Goal: Task Accomplishment & Management: Use online tool/utility

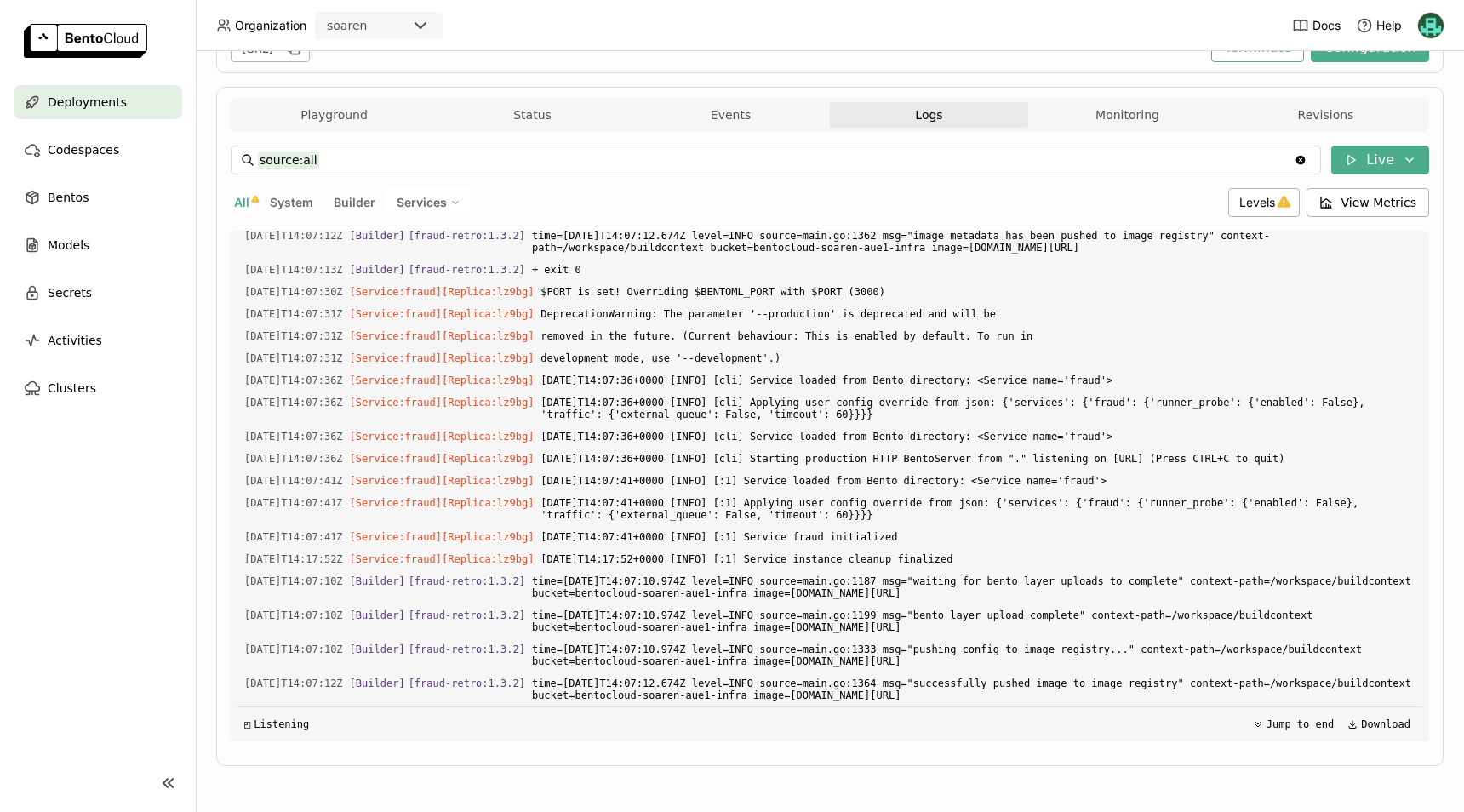
scroll to position [26420, 0]
click at [1240, 208] on span "Levels" at bounding box center [1257, 203] width 35 height 15
click at [1175, 330] on div "Warning" at bounding box center [1198, 326] width 184 height 20
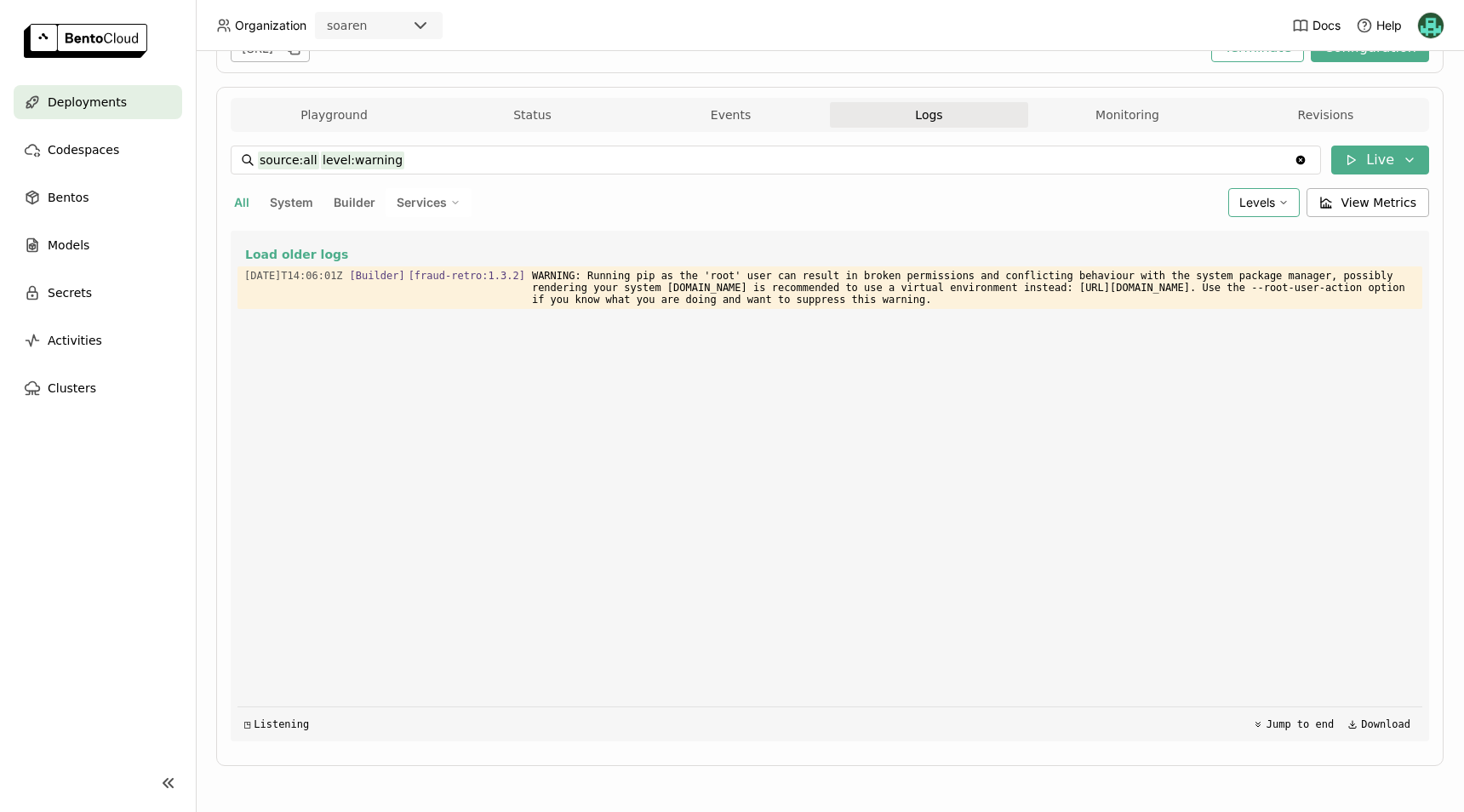
click at [1244, 194] on div "Levels" at bounding box center [1264, 203] width 72 height 29
click at [1220, 328] on div "Warning" at bounding box center [1208, 326] width 164 height 20
type input "source:all"
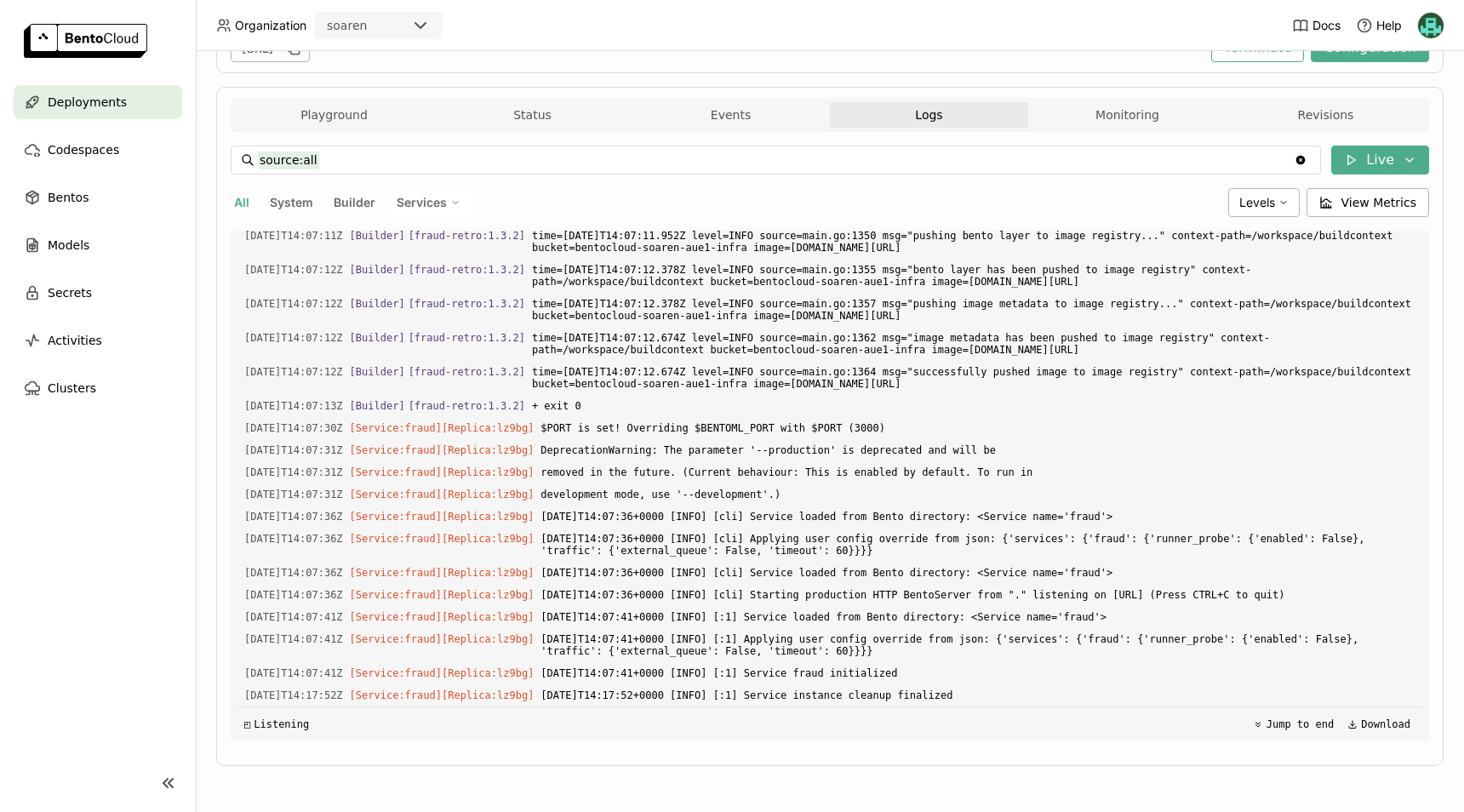
scroll to position [4812, 0]
click at [697, 684] on div "Load older logs 2025-10-09T14:06:12Z [Builder] [ fraud-retro:1.3.2 ] xgboost --…" at bounding box center [830, 486] width 1185 height 510
click at [85, 144] on span "Codespaces" at bounding box center [83, 150] width 72 height 20
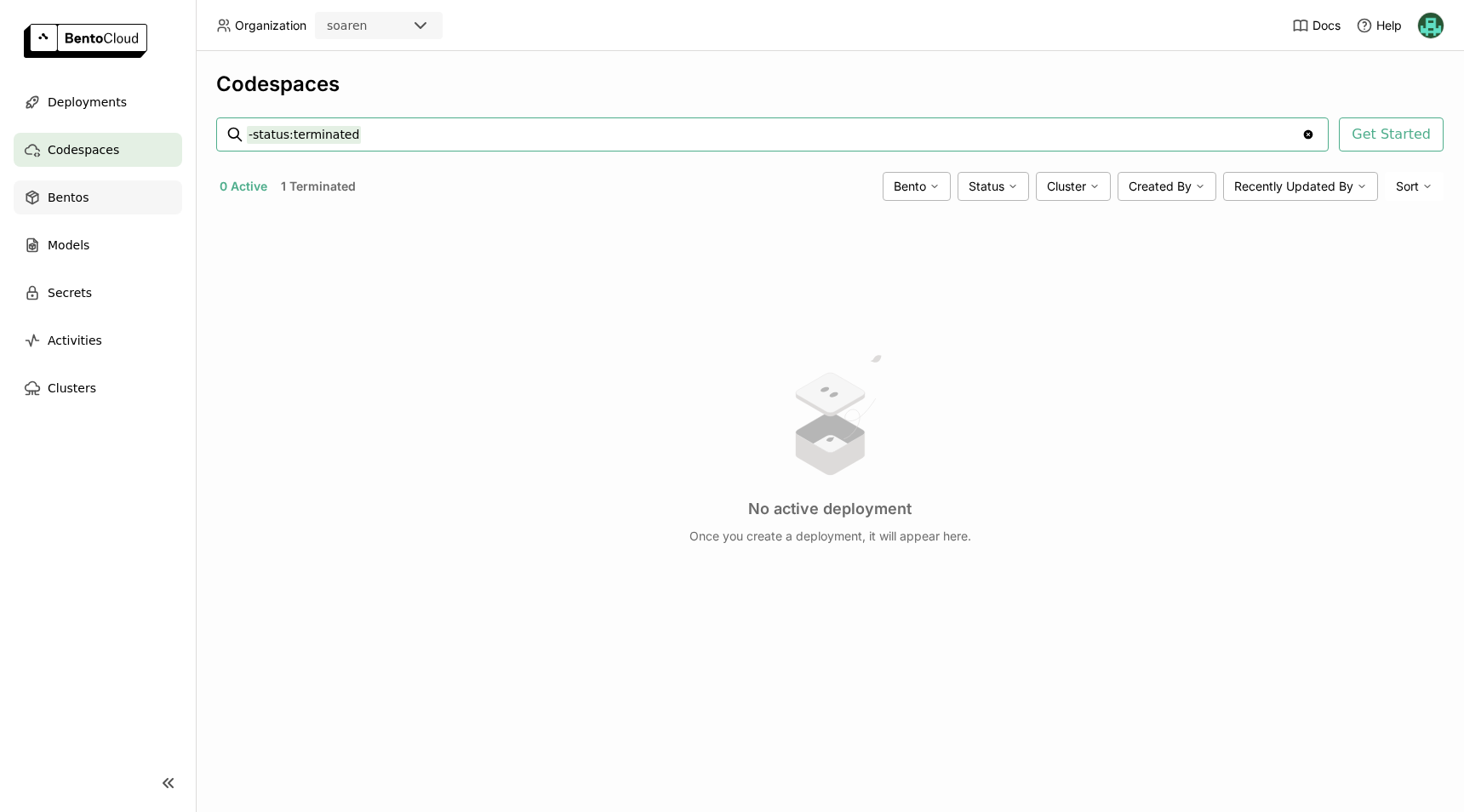
click at [87, 201] on div "Bentos" at bounding box center [97, 197] width 168 height 34
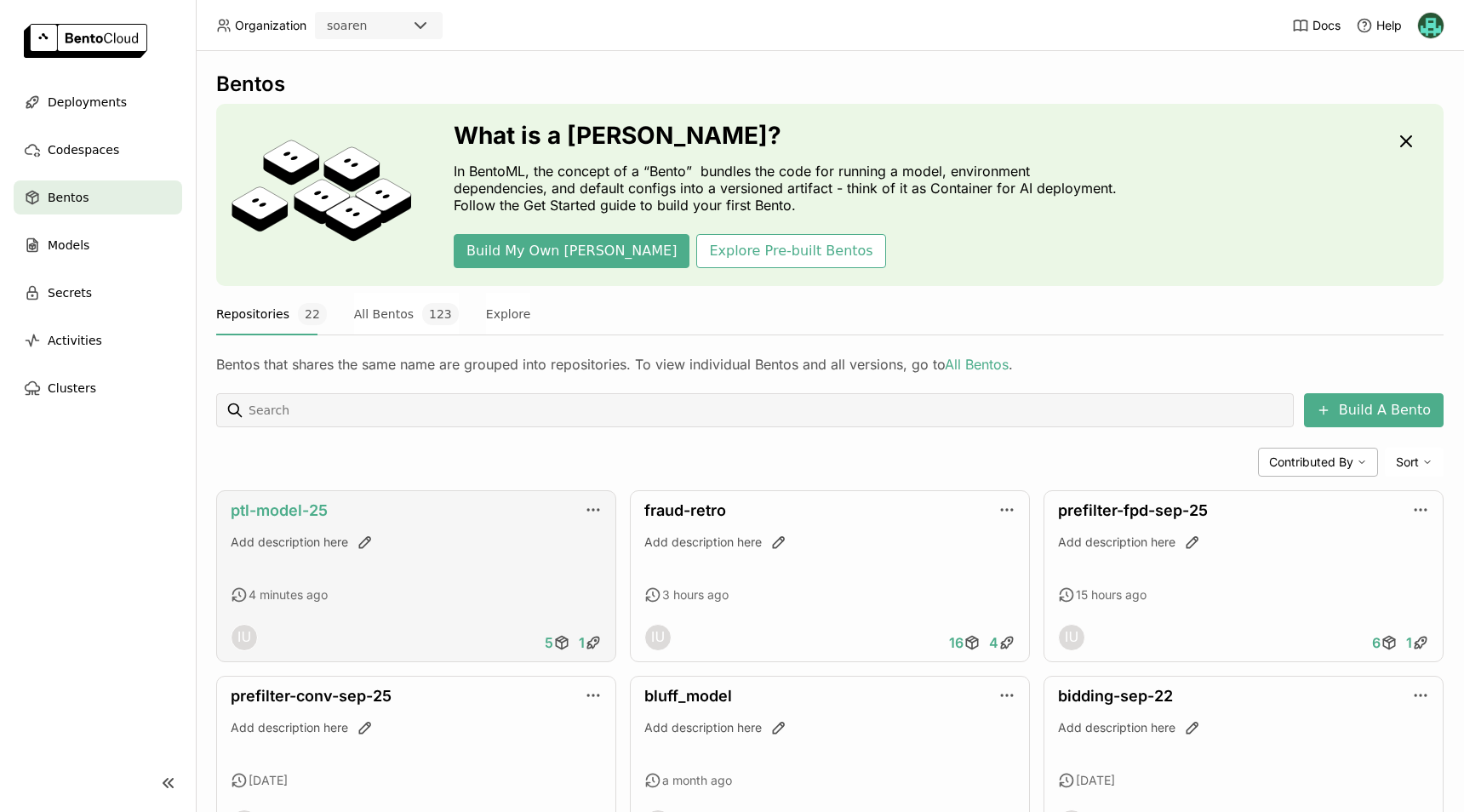
click at [277, 510] on link "ptl-model-25" at bounding box center [279, 510] width 97 height 18
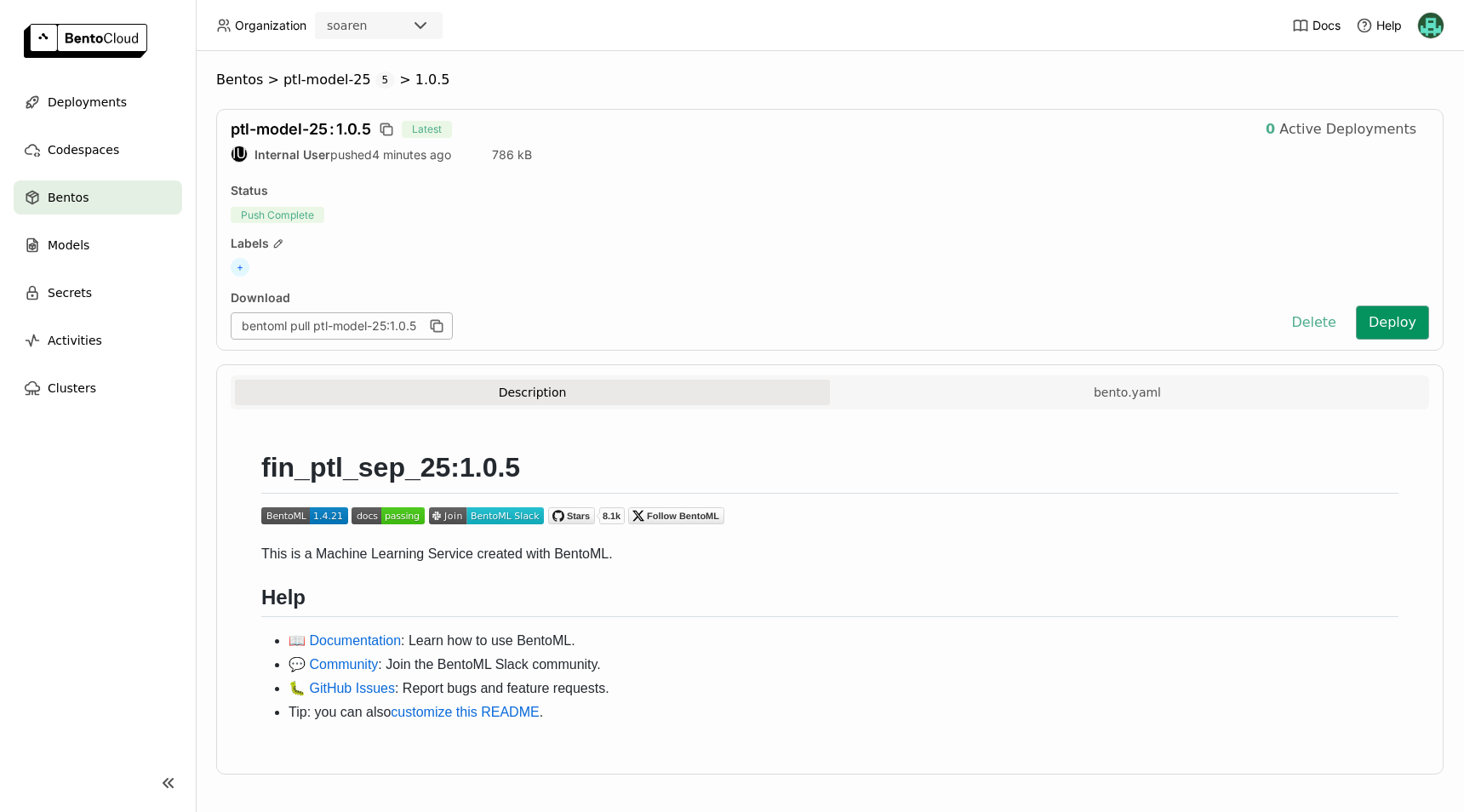
click at [1379, 320] on button "Deploy" at bounding box center [1392, 322] width 74 height 34
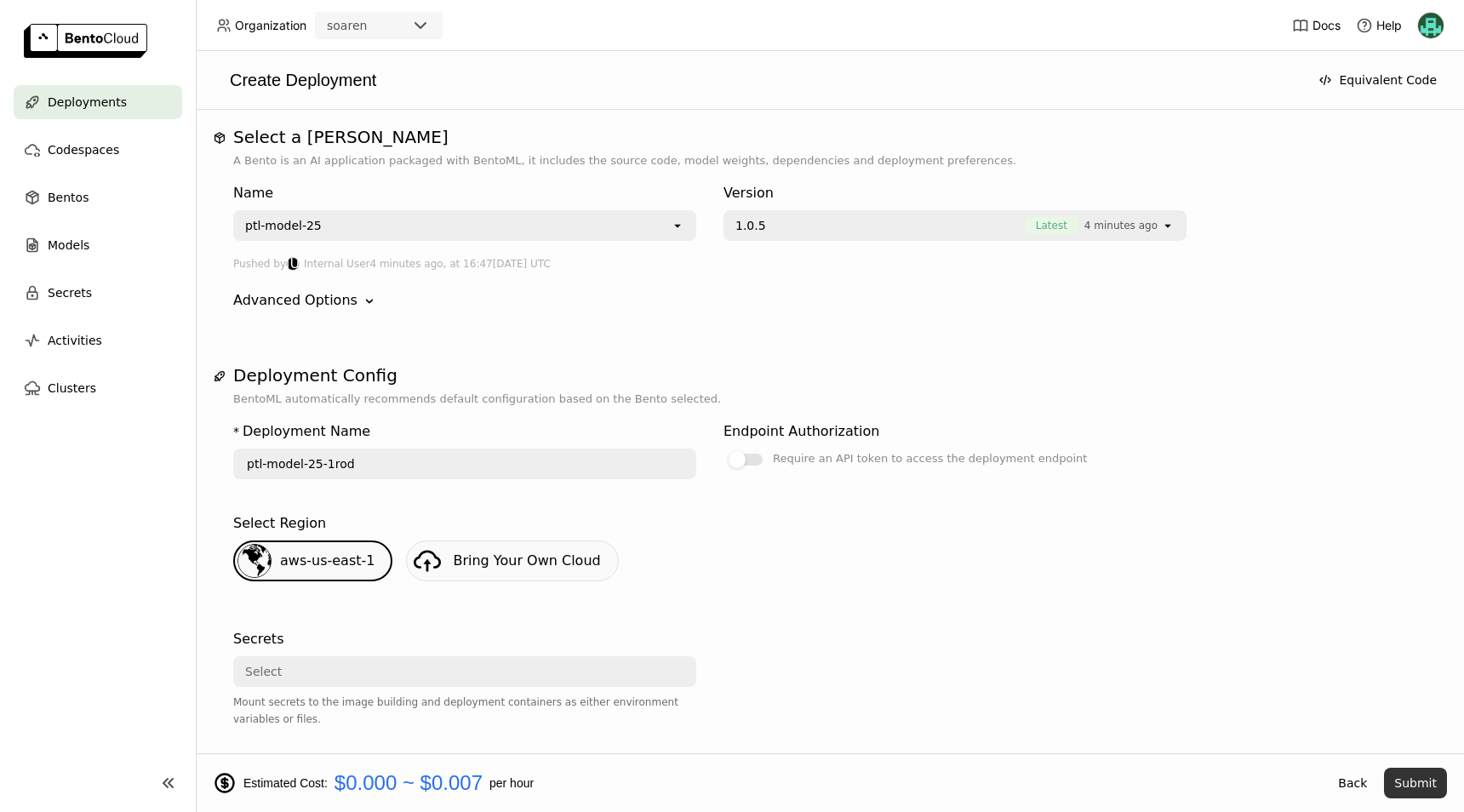
click at [1424, 780] on button "Submit" at bounding box center [1415, 783] width 63 height 31
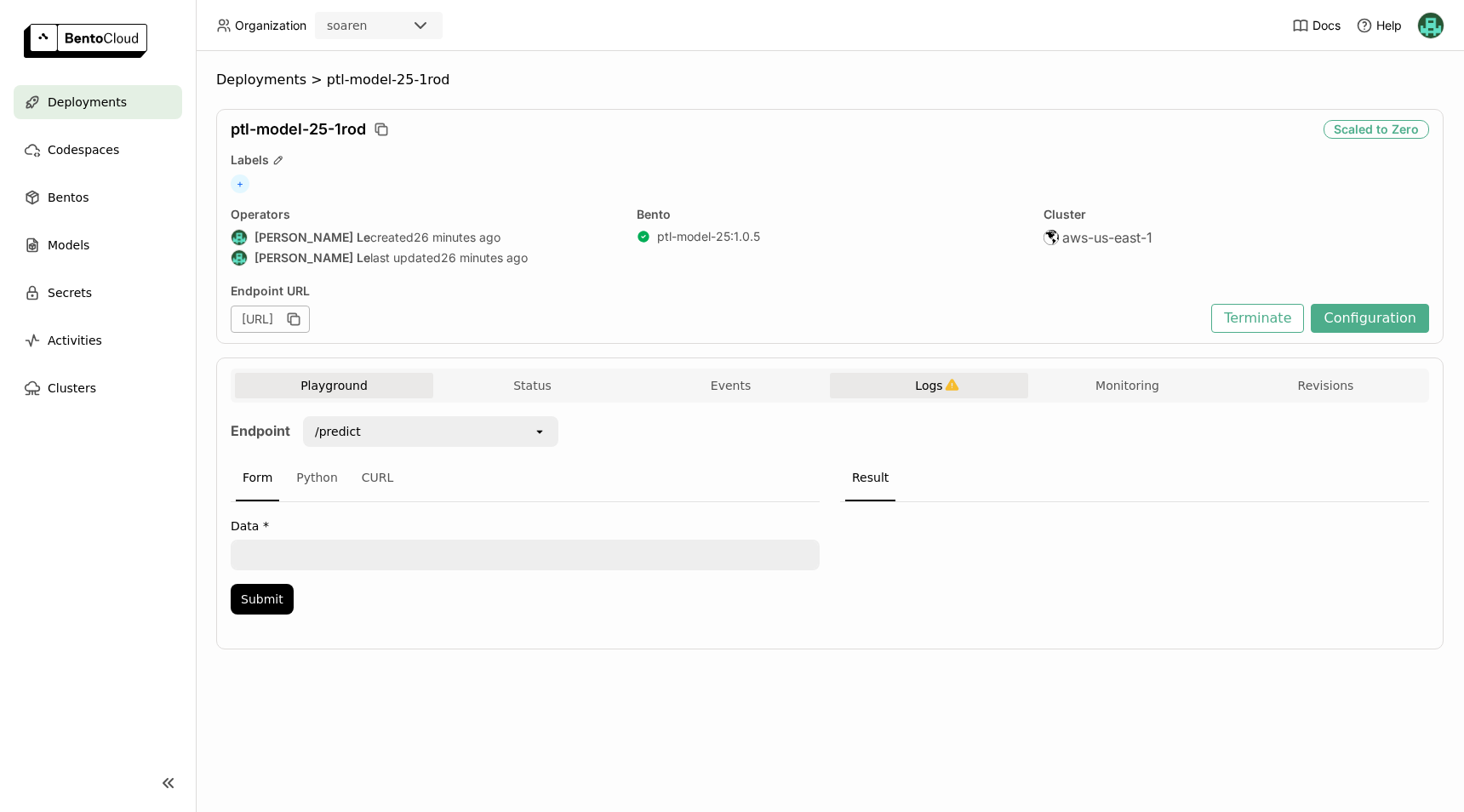
click at [925, 381] on span "Logs" at bounding box center [929, 385] width 27 height 15
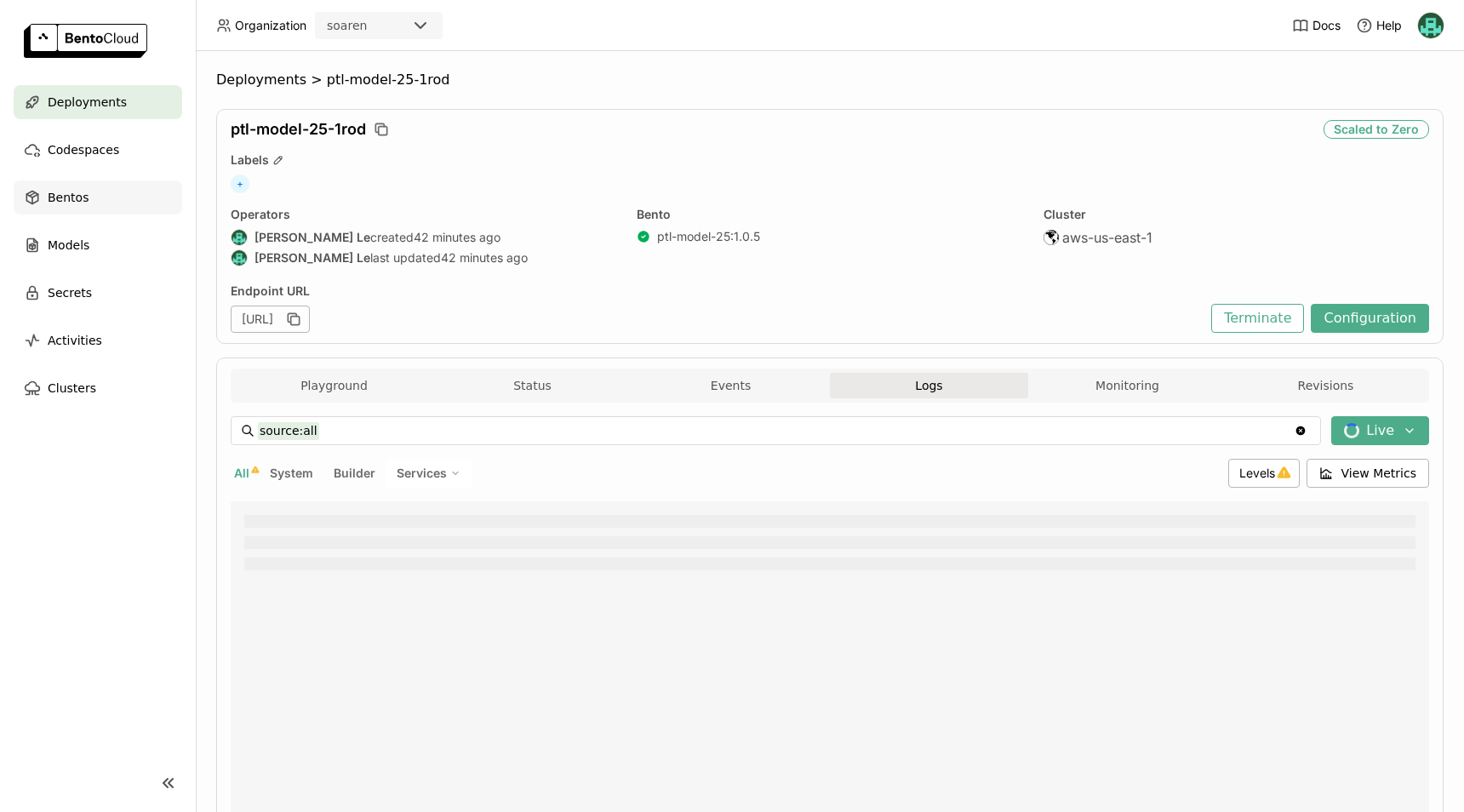
click at [104, 195] on div "Bentos" at bounding box center [97, 197] width 168 height 34
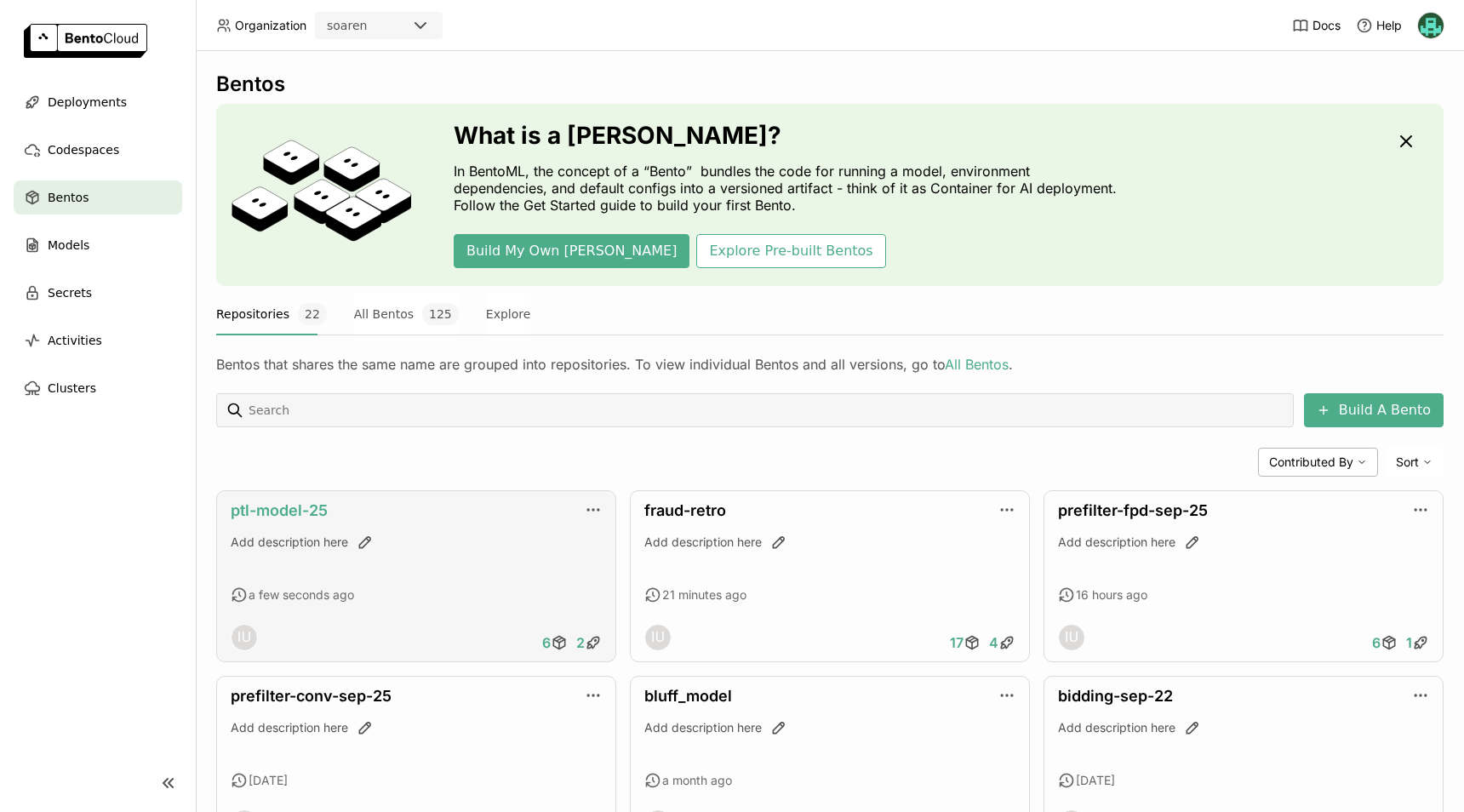
click at [315, 502] on link "ptl-model-25" at bounding box center [279, 510] width 97 height 18
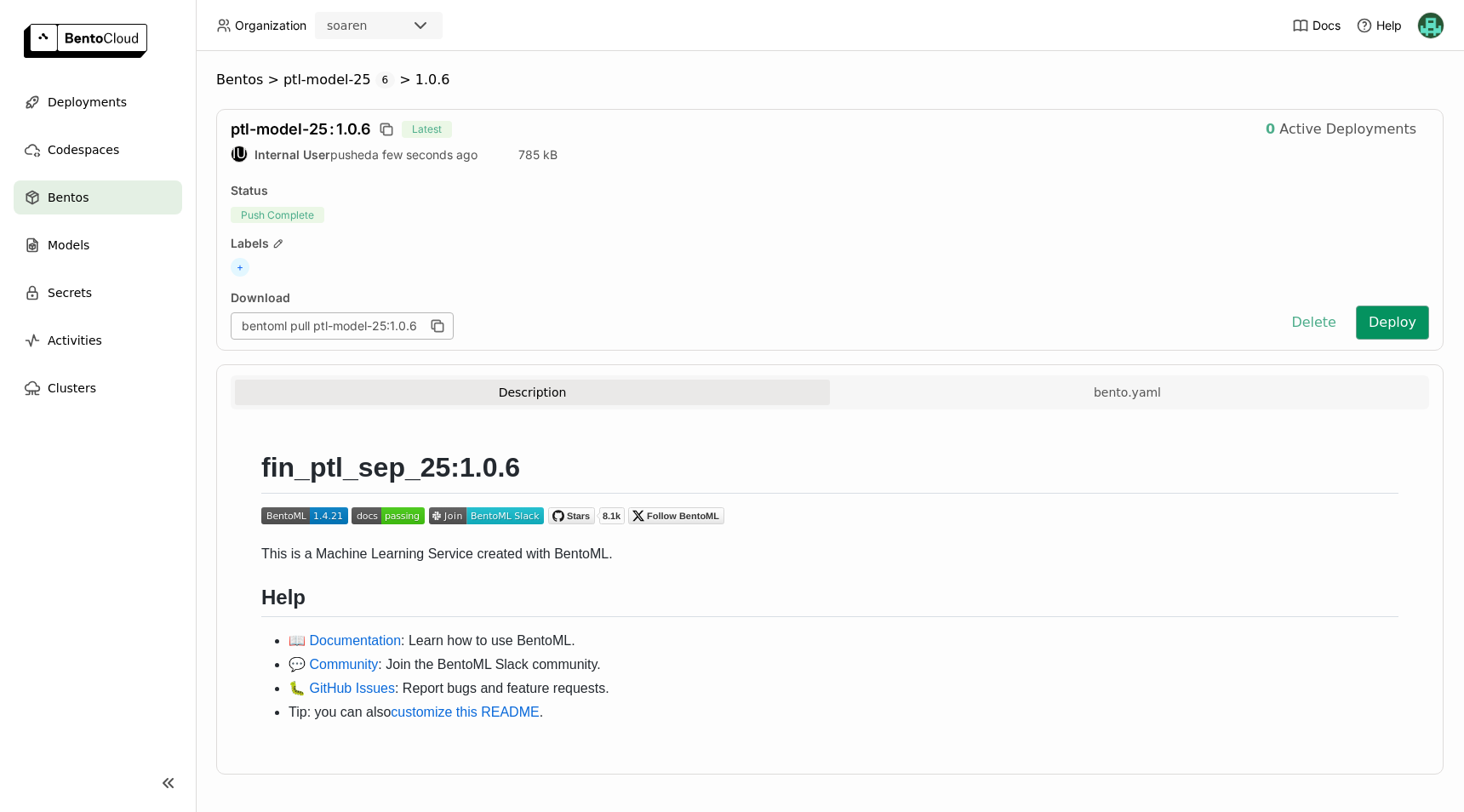
click at [1381, 324] on button "Deploy" at bounding box center [1392, 322] width 74 height 34
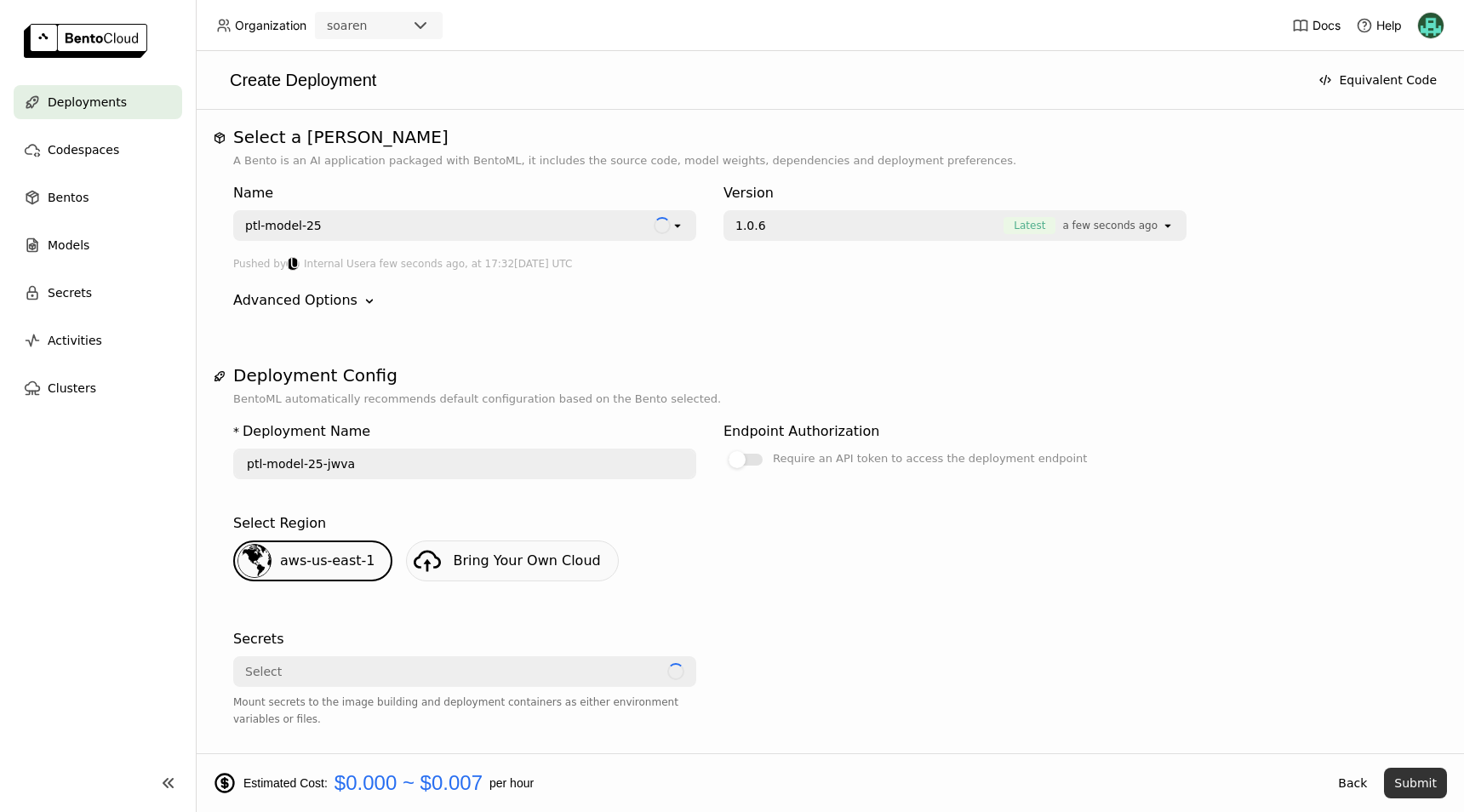
click at [1411, 787] on button "Submit" at bounding box center [1415, 783] width 63 height 31
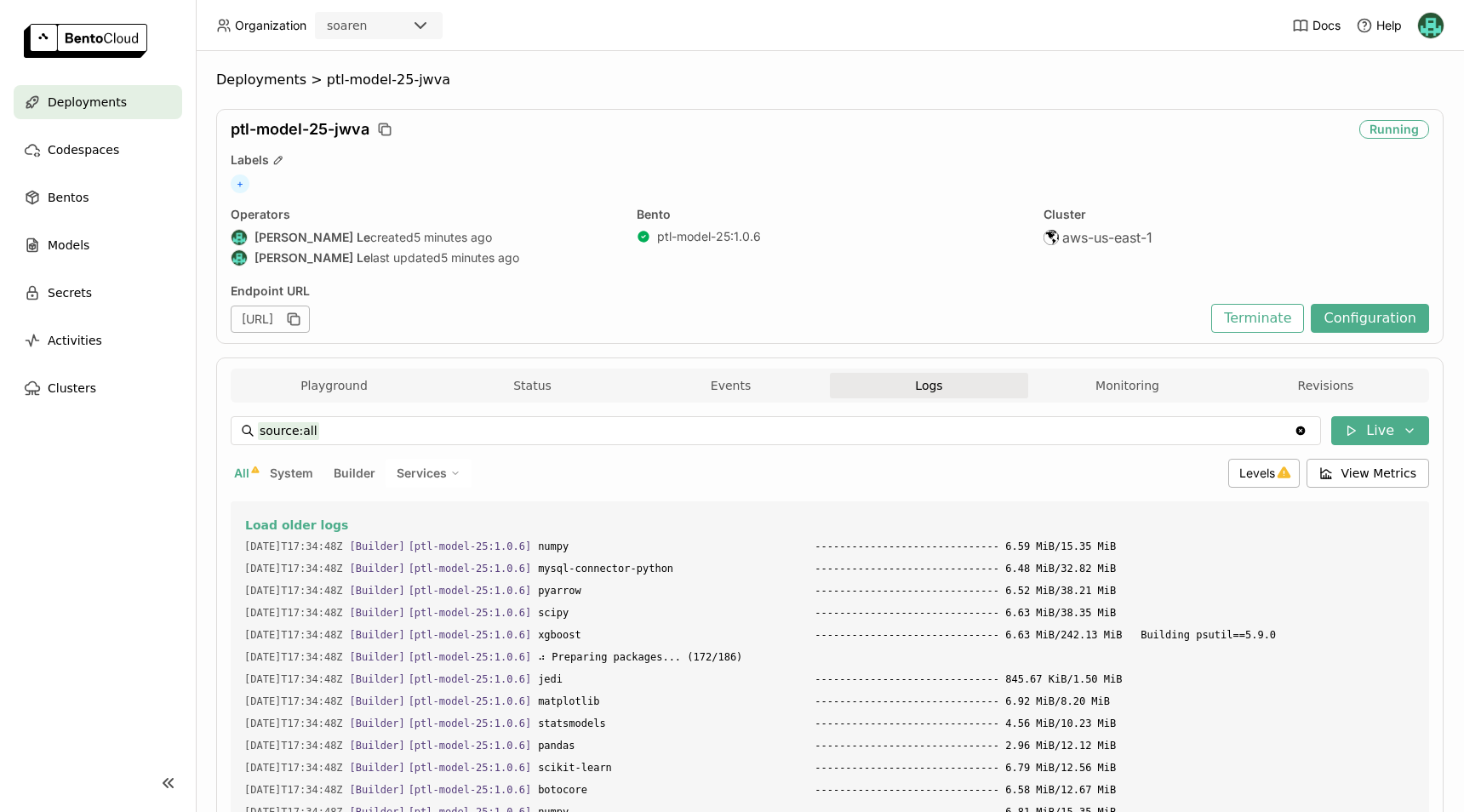
scroll to position [26434, 0]
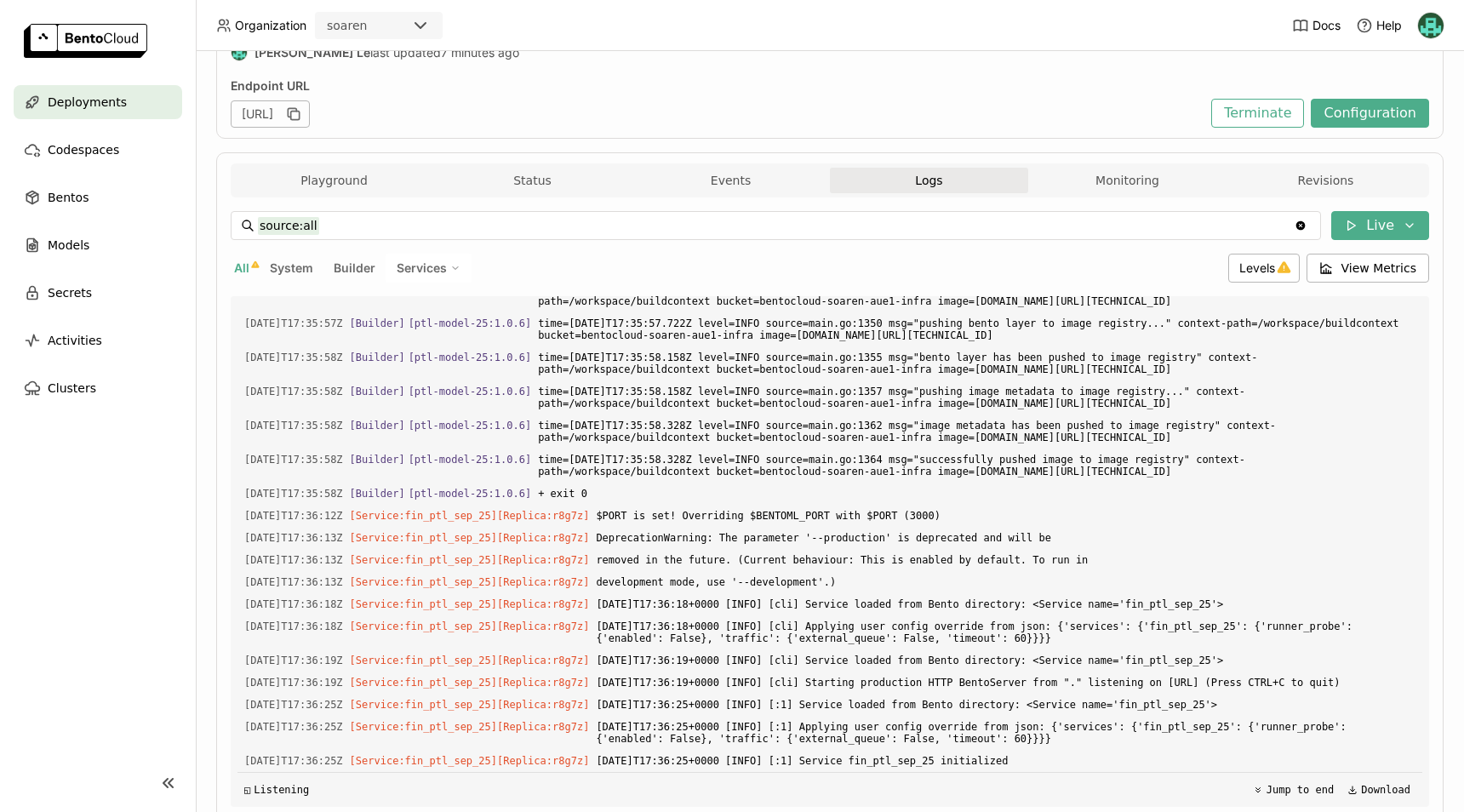
scroll to position [271, 0]
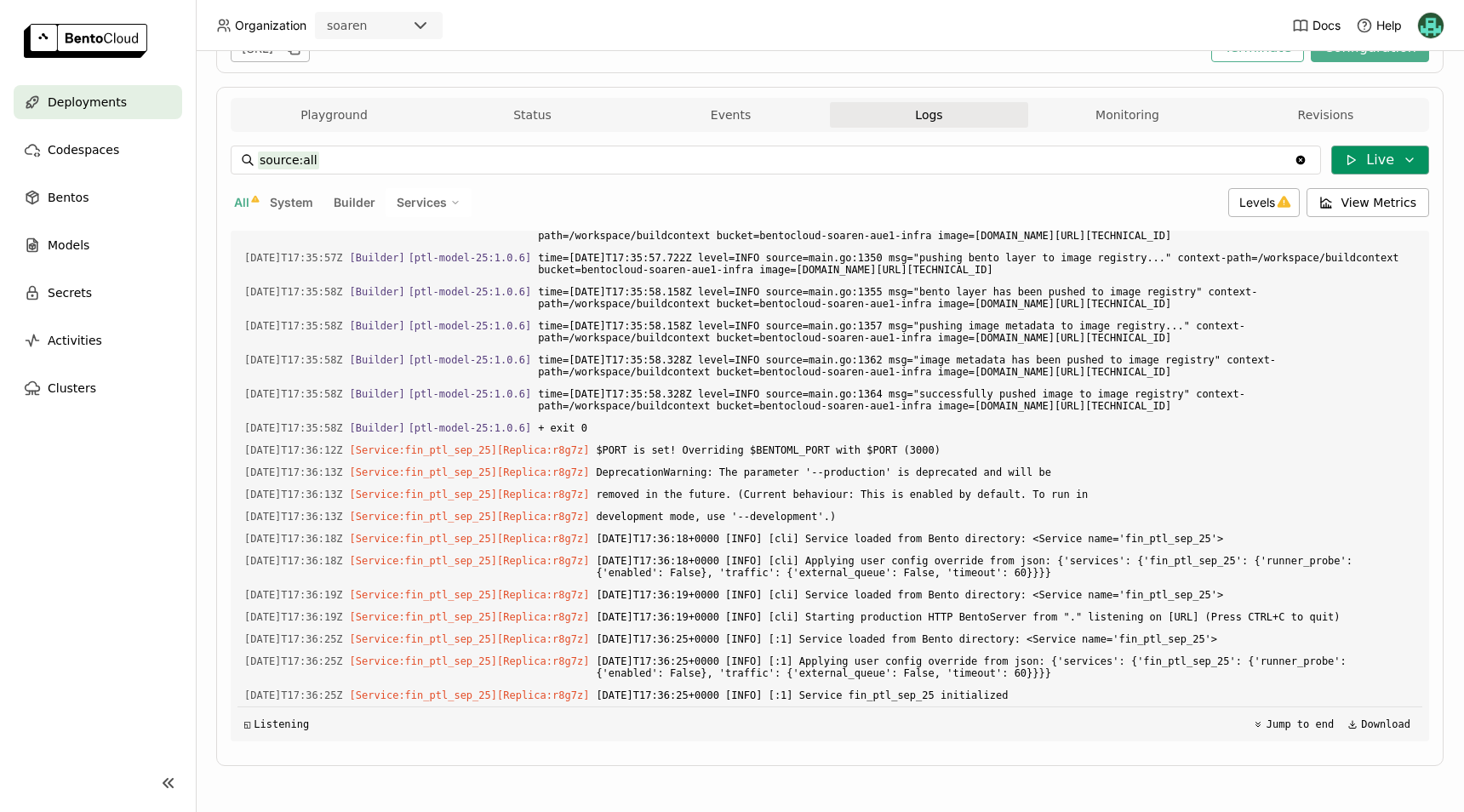
click at [1374, 156] on button "Live" at bounding box center [1380, 160] width 98 height 29
click at [1217, 195] on button "Live" at bounding box center [1273, 196] width 286 height 29
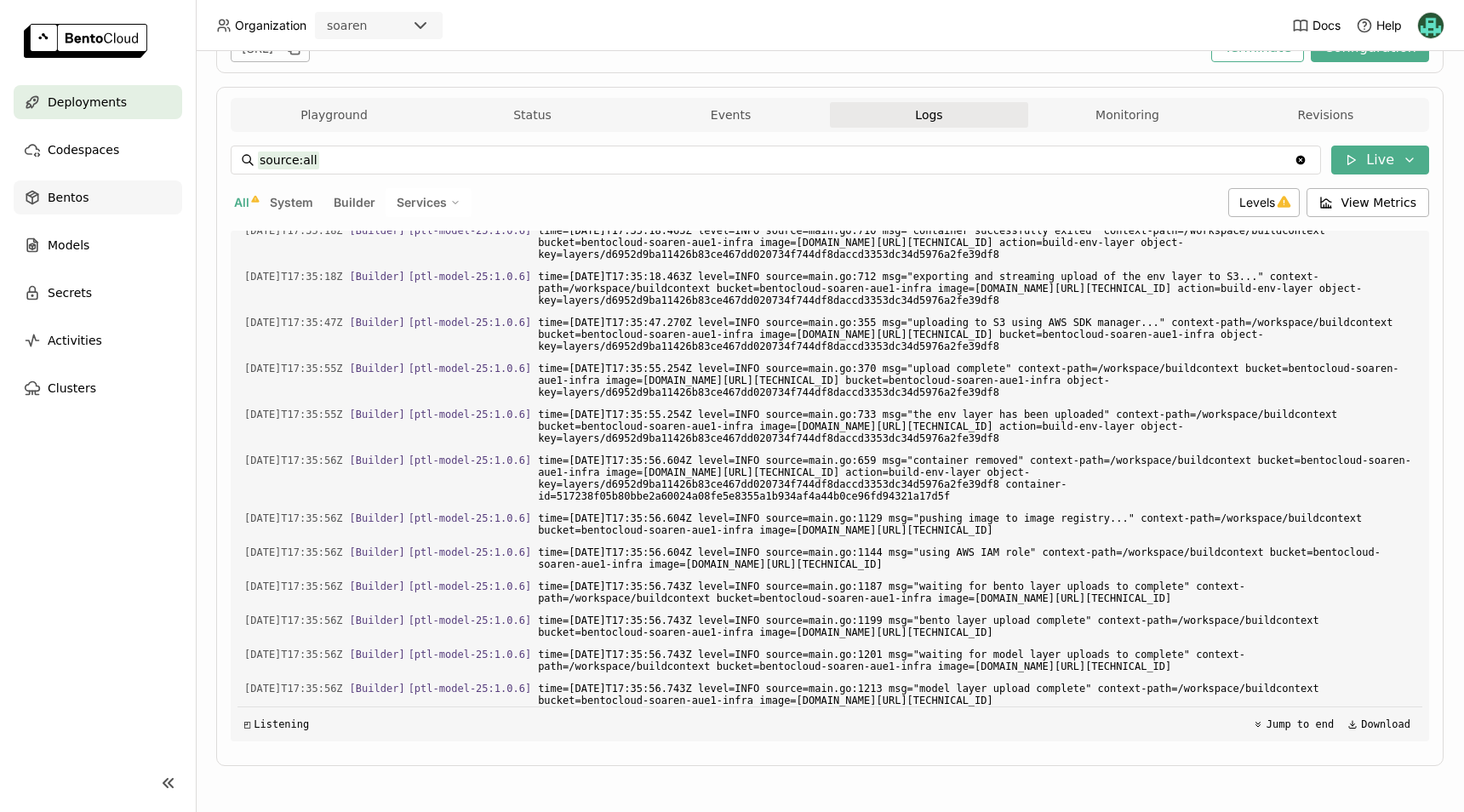
scroll to position [4180, 0]
click at [75, 200] on span "Bentos" at bounding box center [67, 197] width 41 height 20
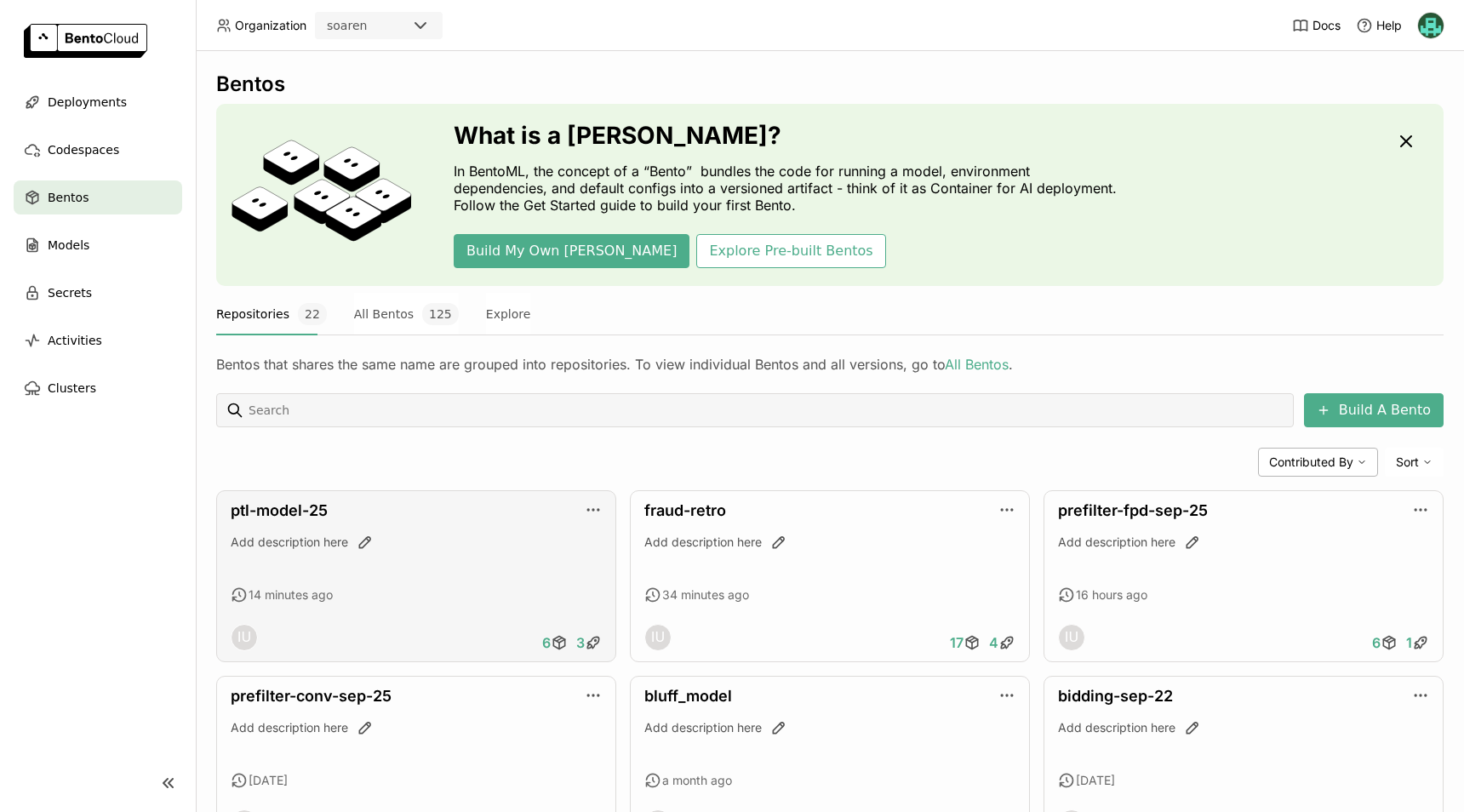
click at [312, 500] on div "ptl-model-25 Add description here 14 minutes ago IU 6 3" at bounding box center [416, 576] width 400 height 172
click at [308, 507] on link "ptl-model-25" at bounding box center [279, 510] width 97 height 18
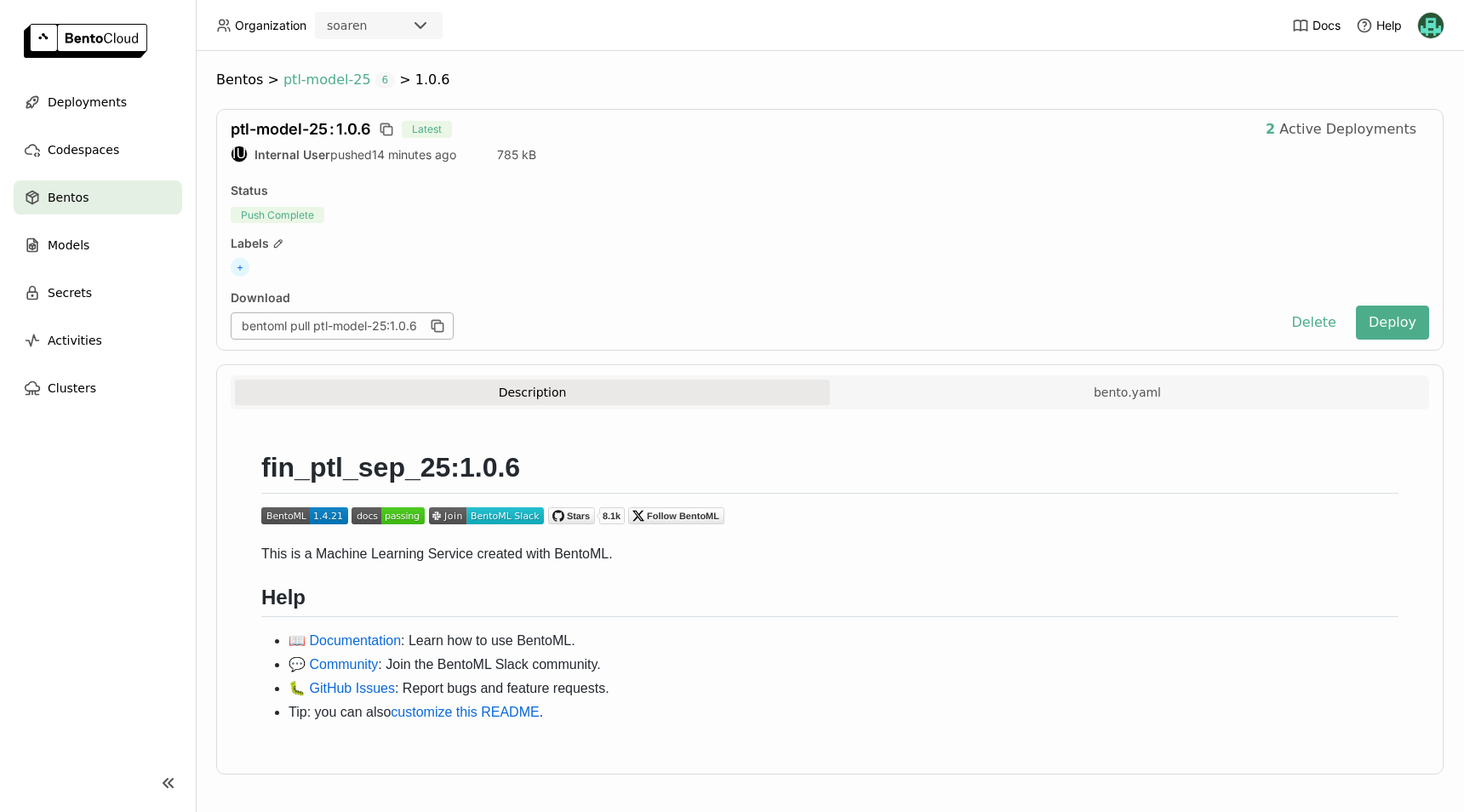
click at [326, 82] on span "ptl-model-25" at bounding box center [327, 80] width 87 height 17
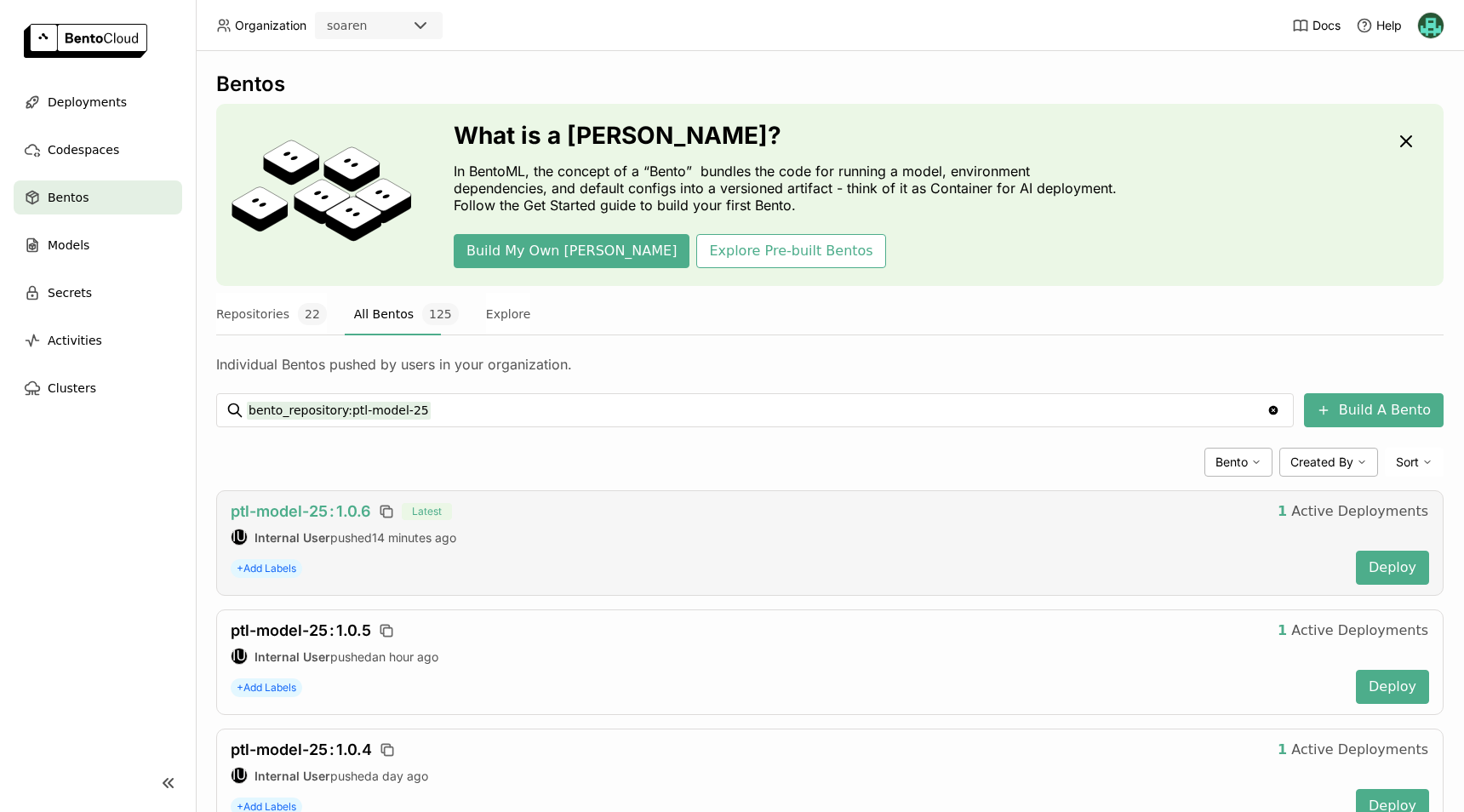
click at [357, 510] on span "ptl-model-25 : 1.0.6" at bounding box center [301, 511] width 141 height 18
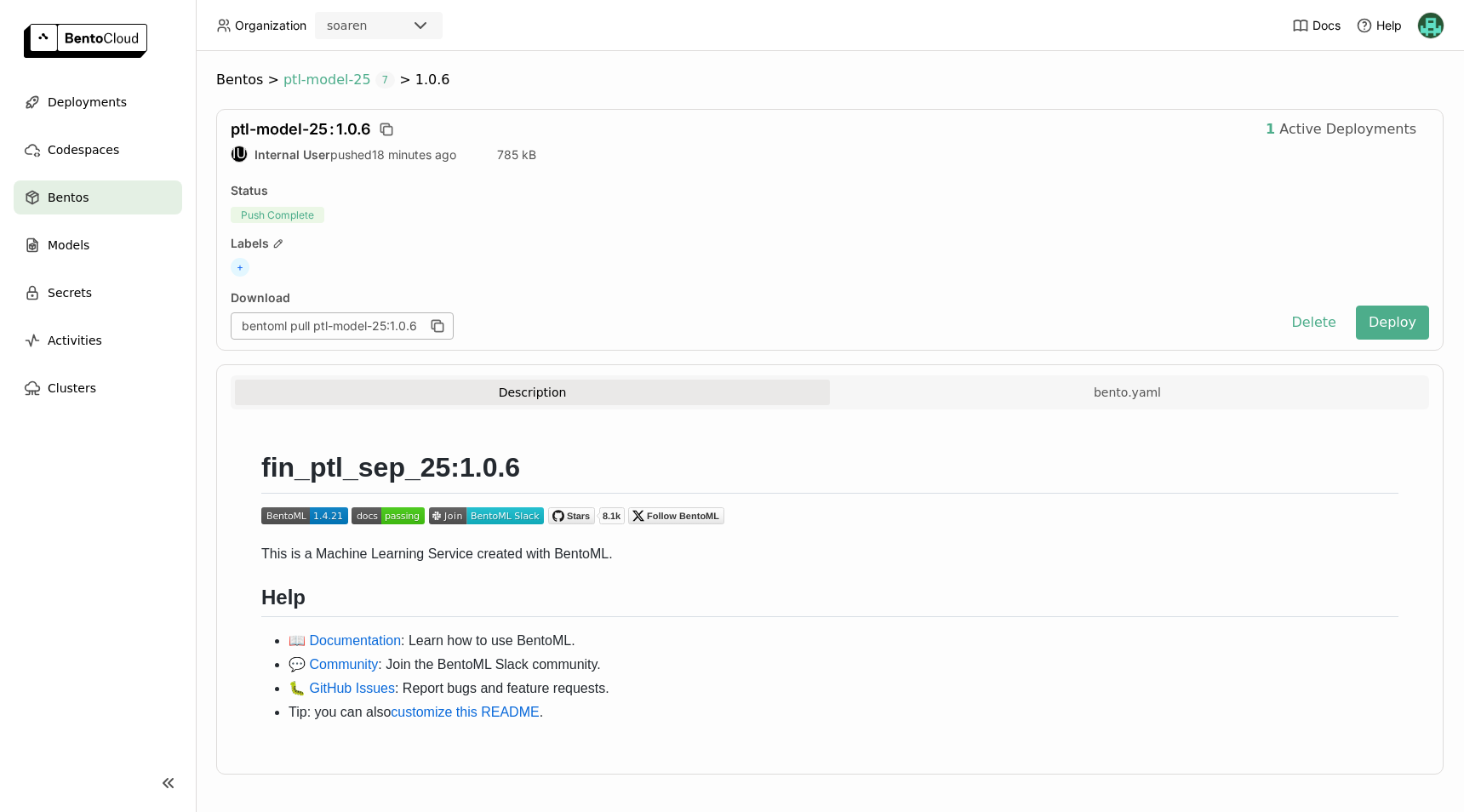
click at [305, 85] on span "ptl-model-25" at bounding box center [327, 80] width 87 height 17
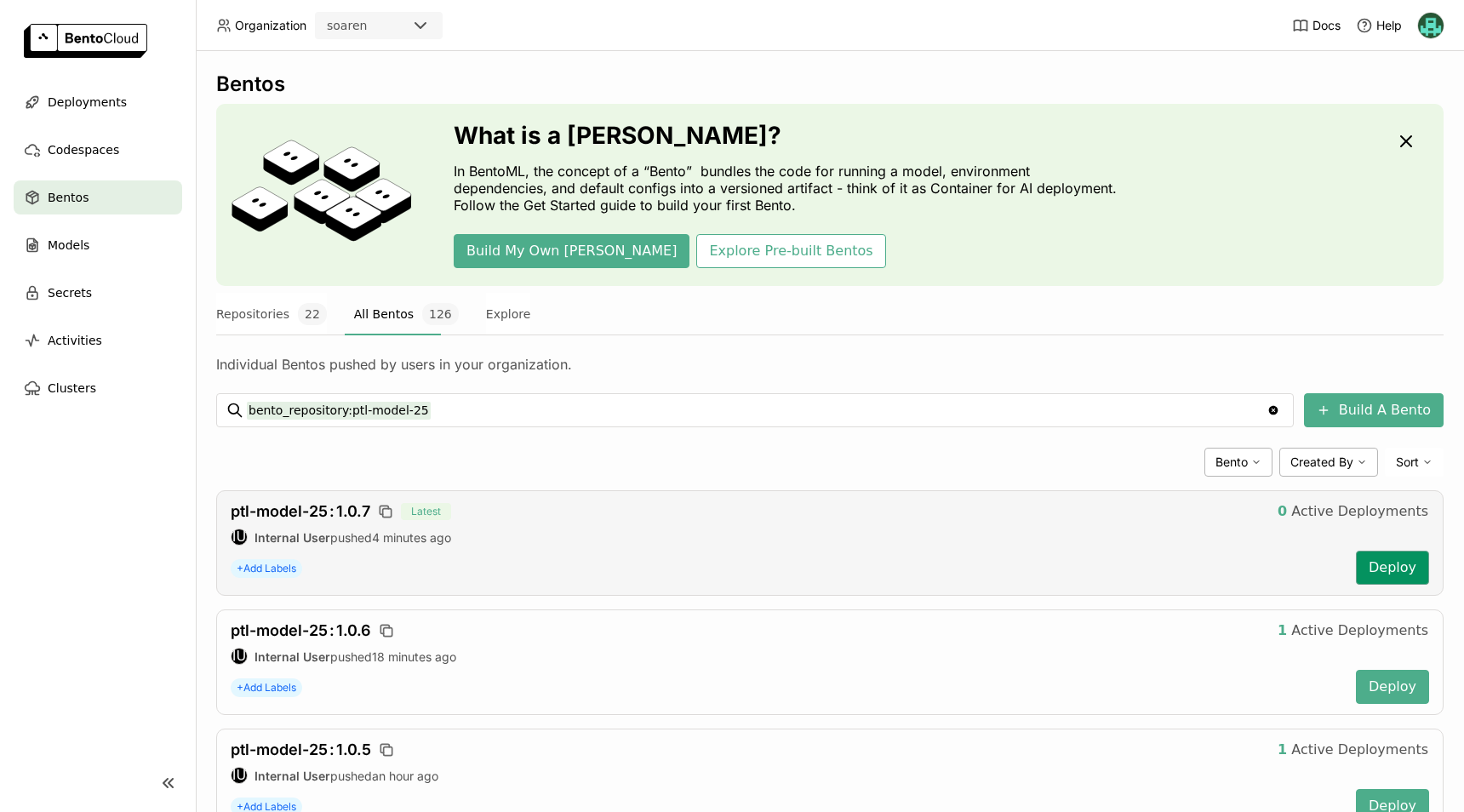
click at [1389, 569] on button "Deploy" at bounding box center [1392, 567] width 74 height 34
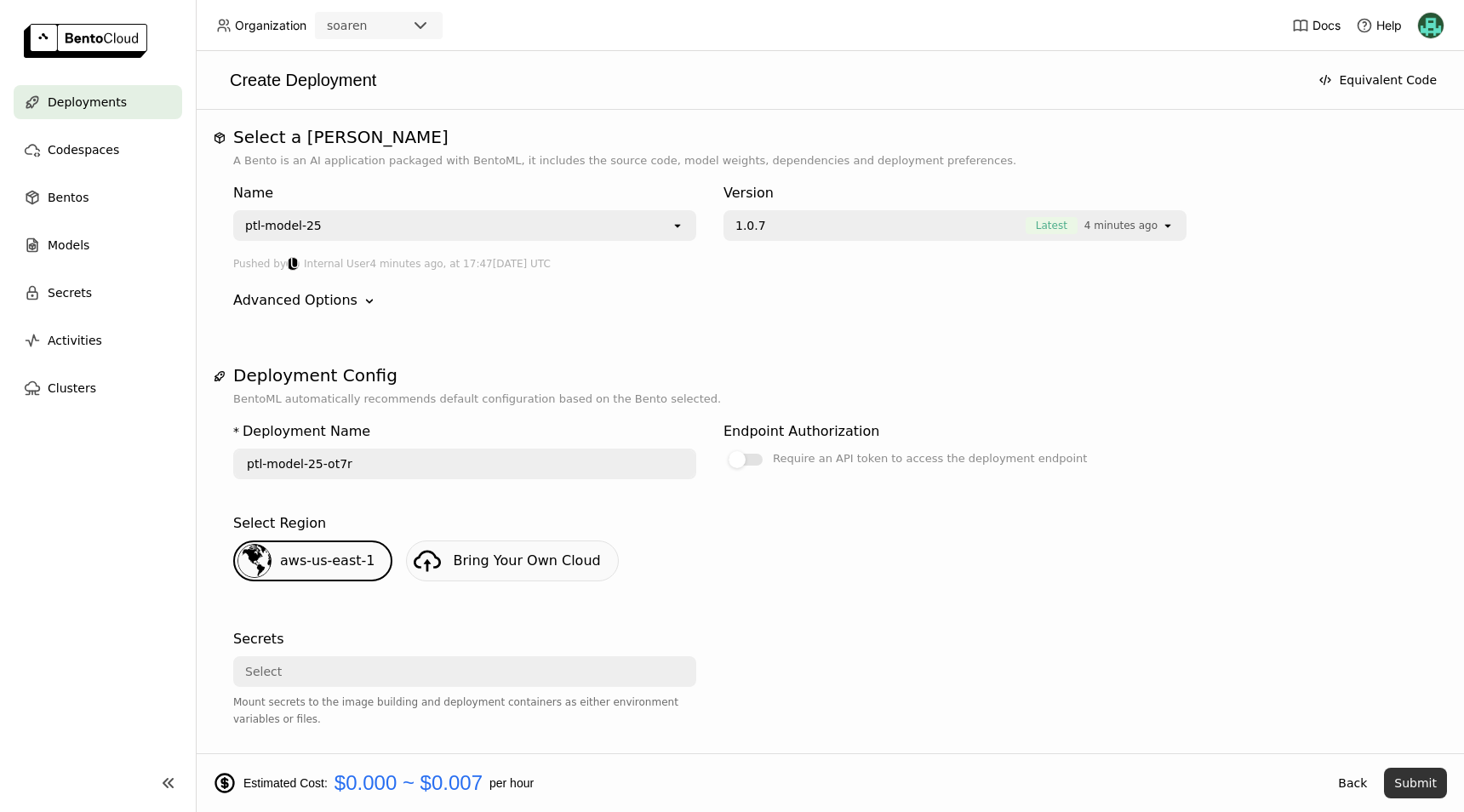
click at [1413, 777] on button "Submit" at bounding box center [1415, 783] width 63 height 31
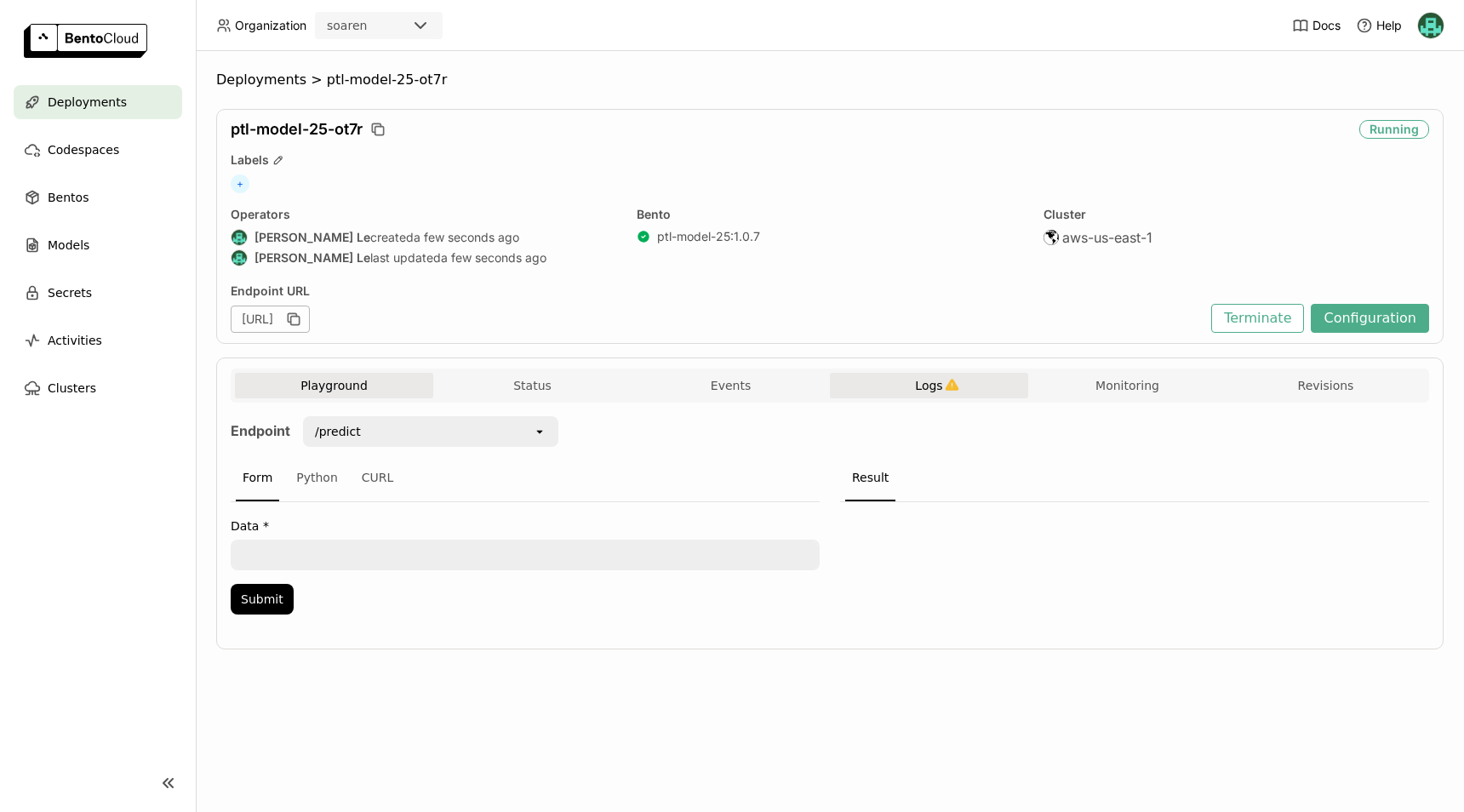
click at [952, 394] on button "Logs" at bounding box center [929, 385] width 198 height 25
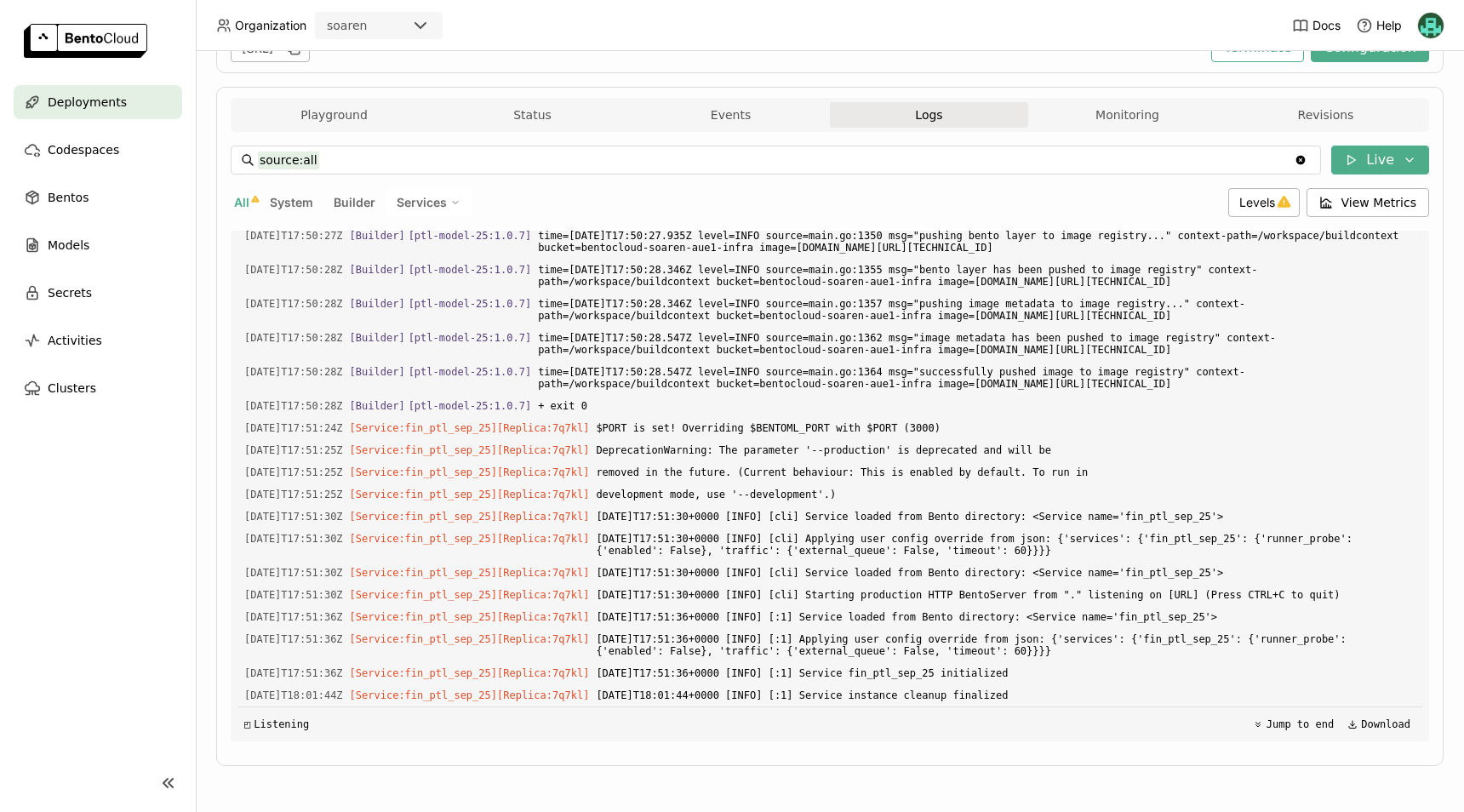
scroll to position [5118, 0]
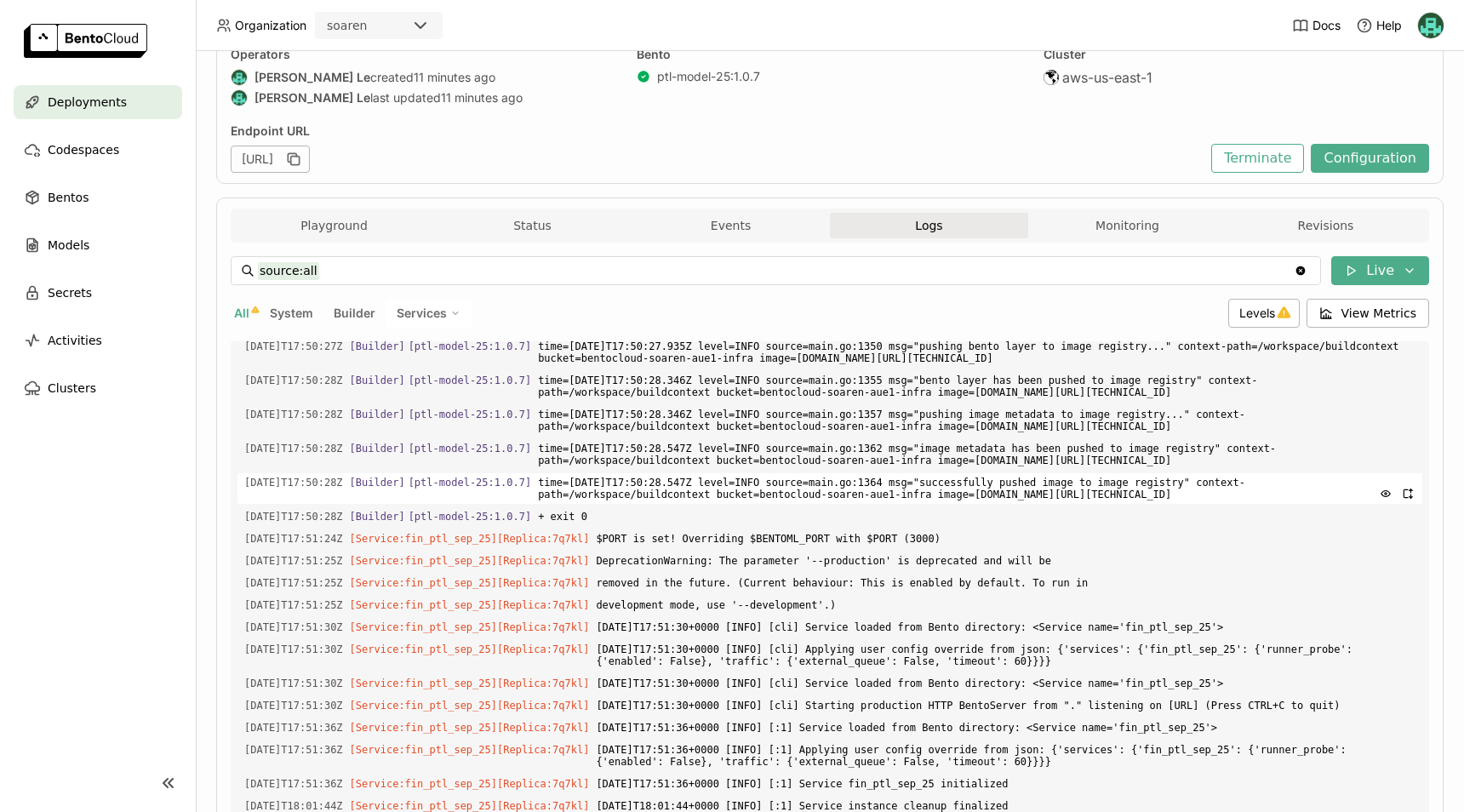
scroll to position [271, 0]
